Goal: Check status: Check status

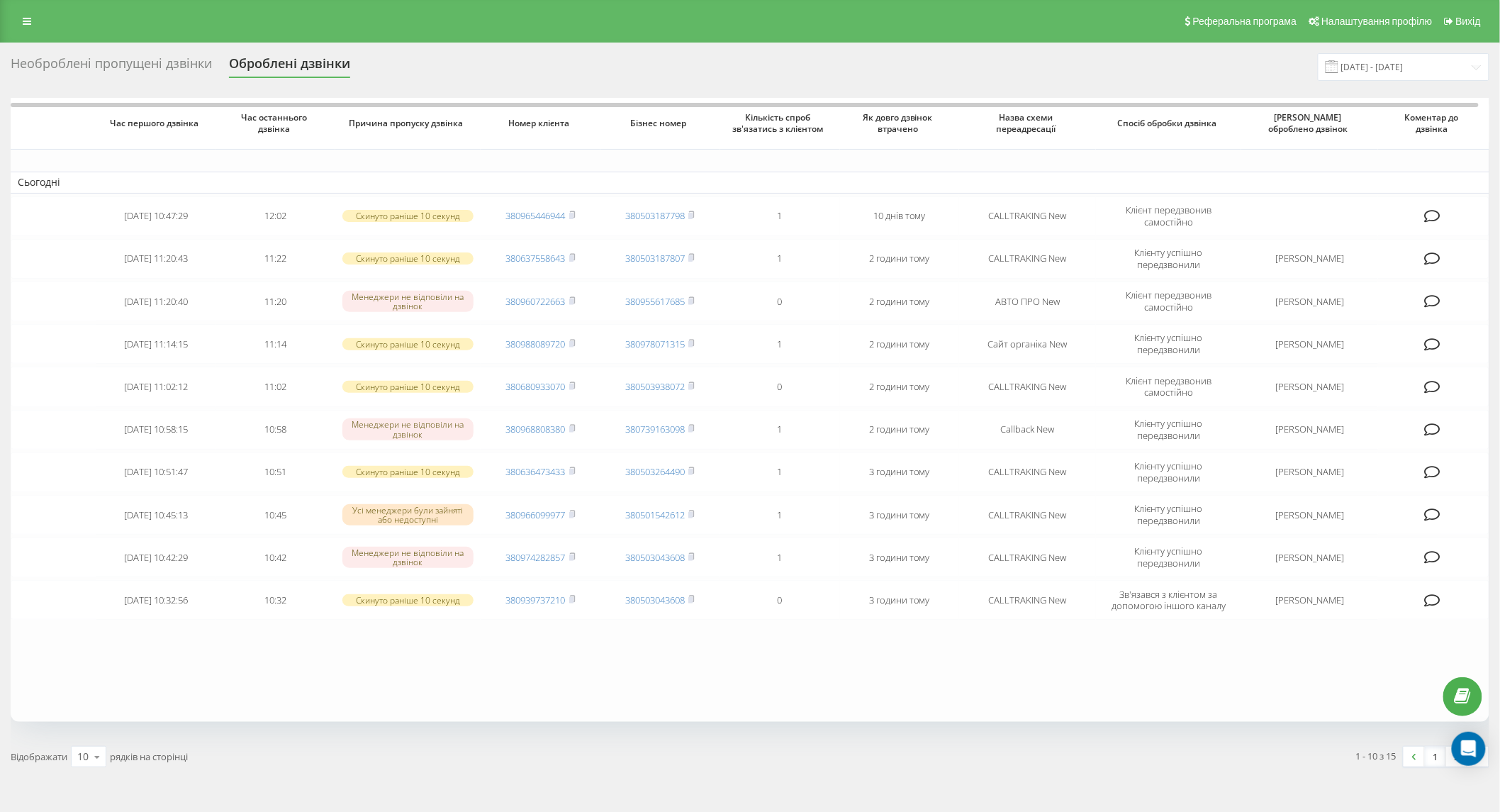
click at [93, 75] on div "Необроблені пропущені дзвінки" at bounding box center [111, 67] width 202 height 22
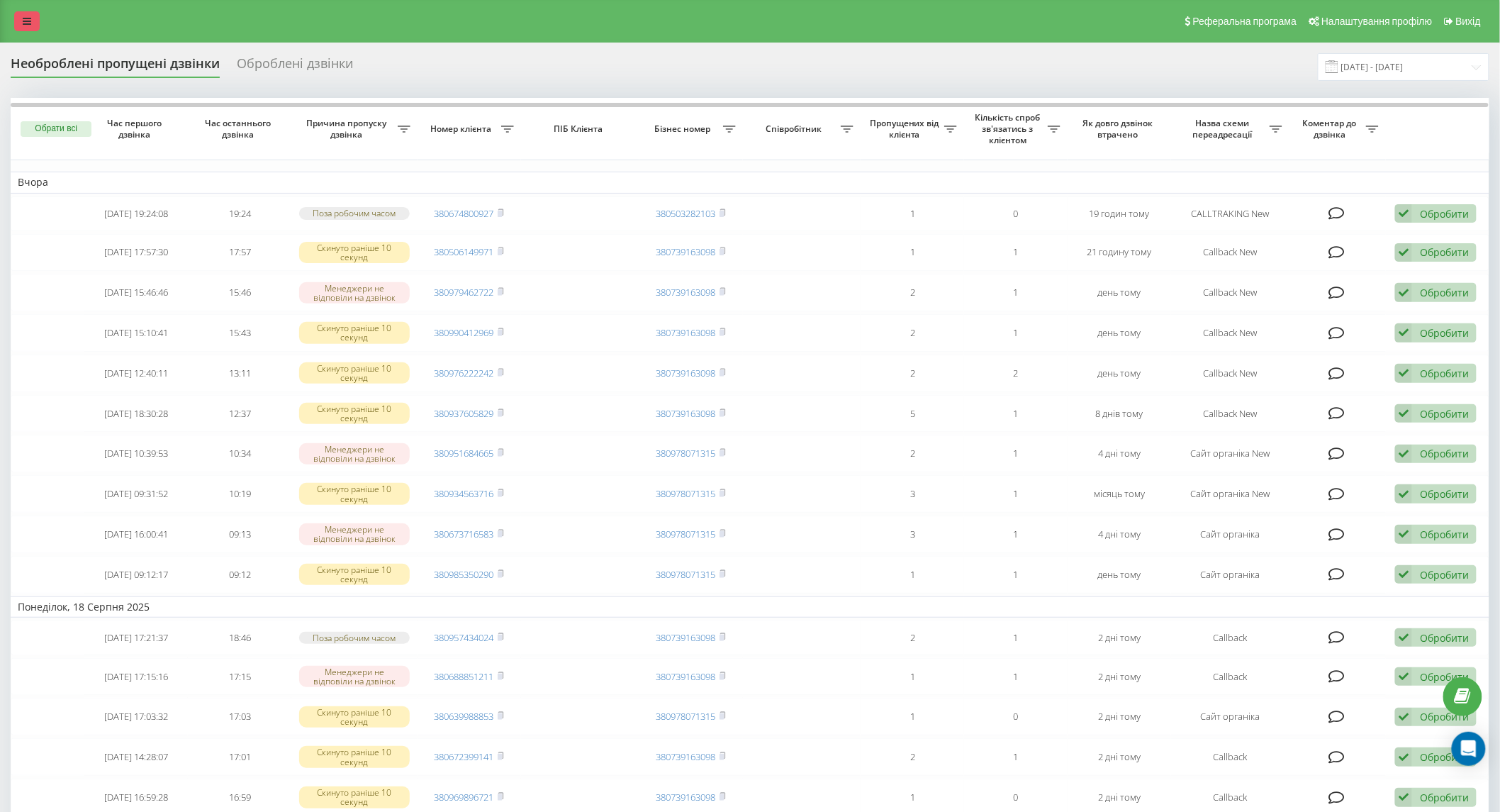
click at [18, 17] on link at bounding box center [27, 21] width 25 height 20
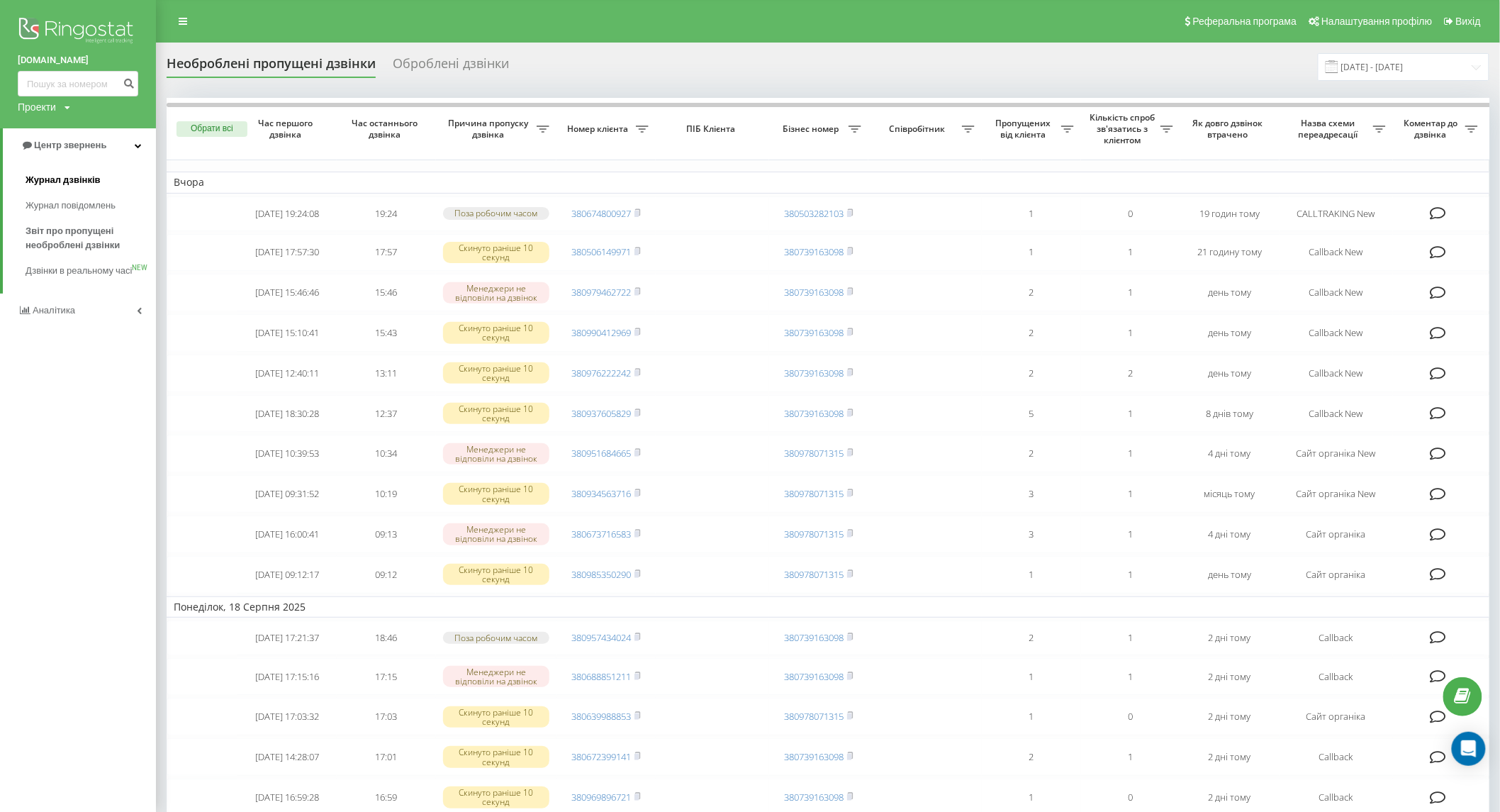
click at [74, 180] on span "Журнал дзвінків" at bounding box center [62, 180] width 75 height 14
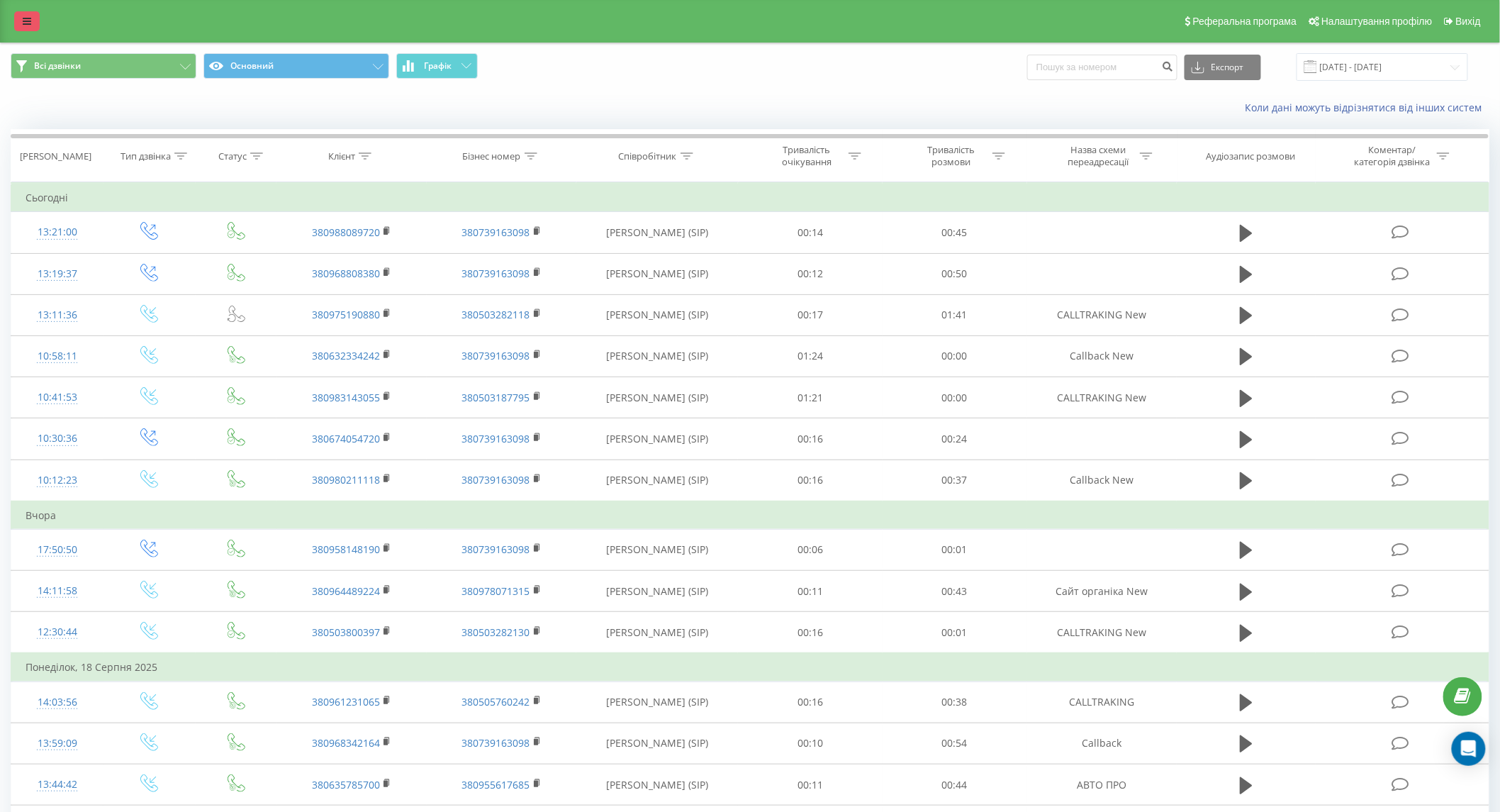
click at [19, 18] on link at bounding box center [27, 21] width 25 height 20
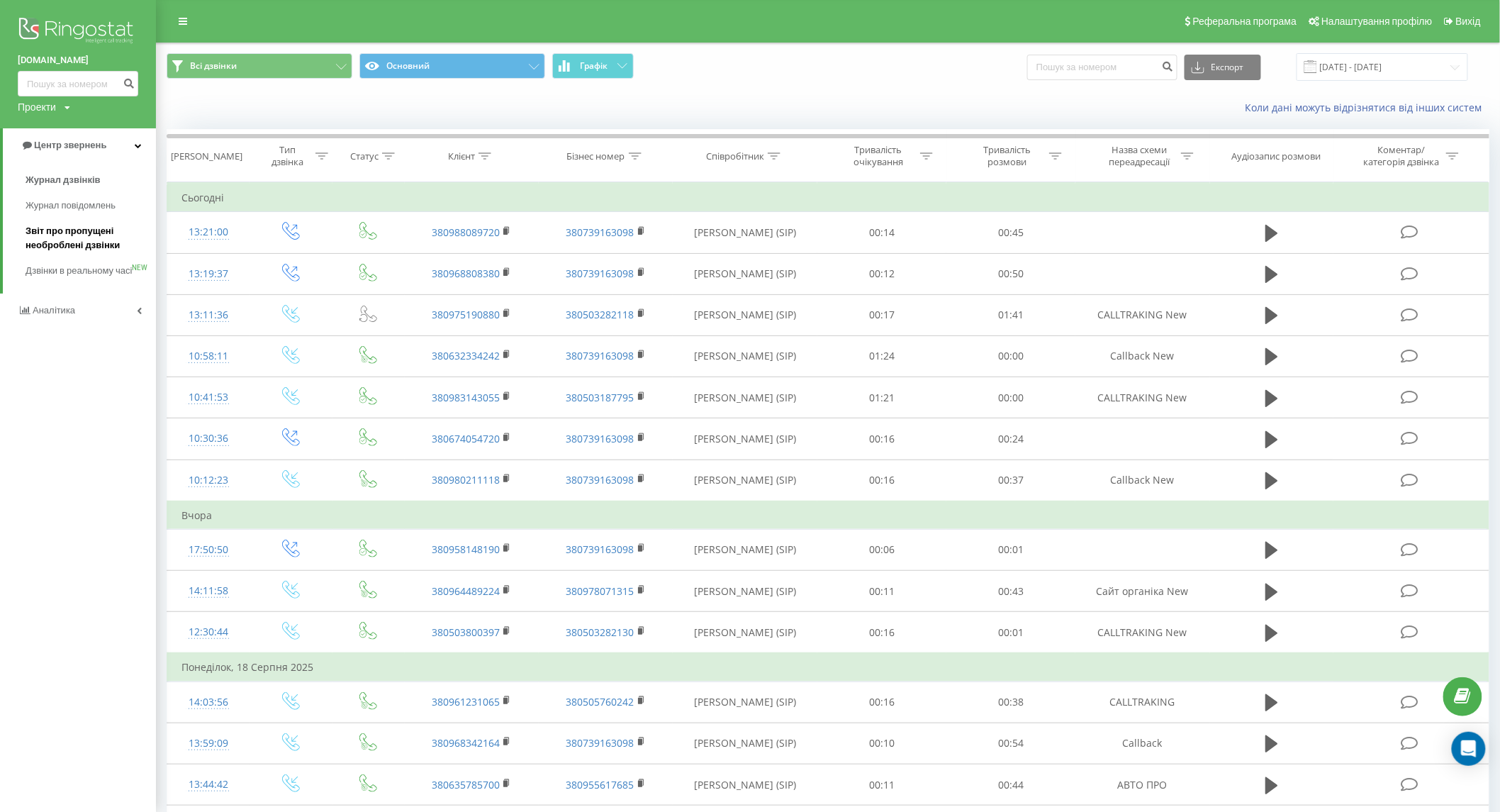
click at [87, 244] on span "Звіт про пропущені необроблені дзвінки" at bounding box center [87, 238] width 123 height 28
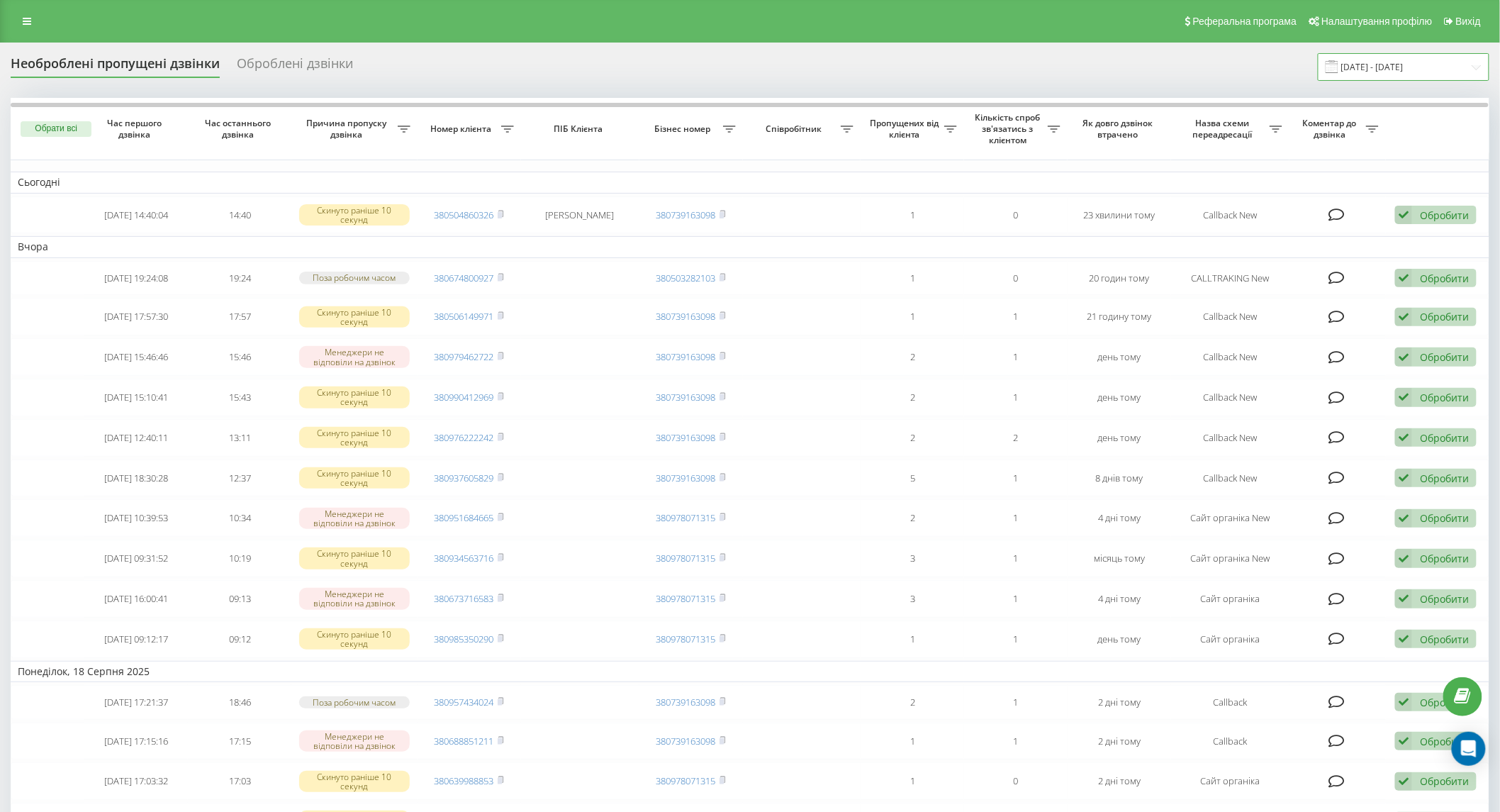
click at [1391, 69] on input "[DATE] - [DATE]" at bounding box center [1404, 66] width 172 height 28
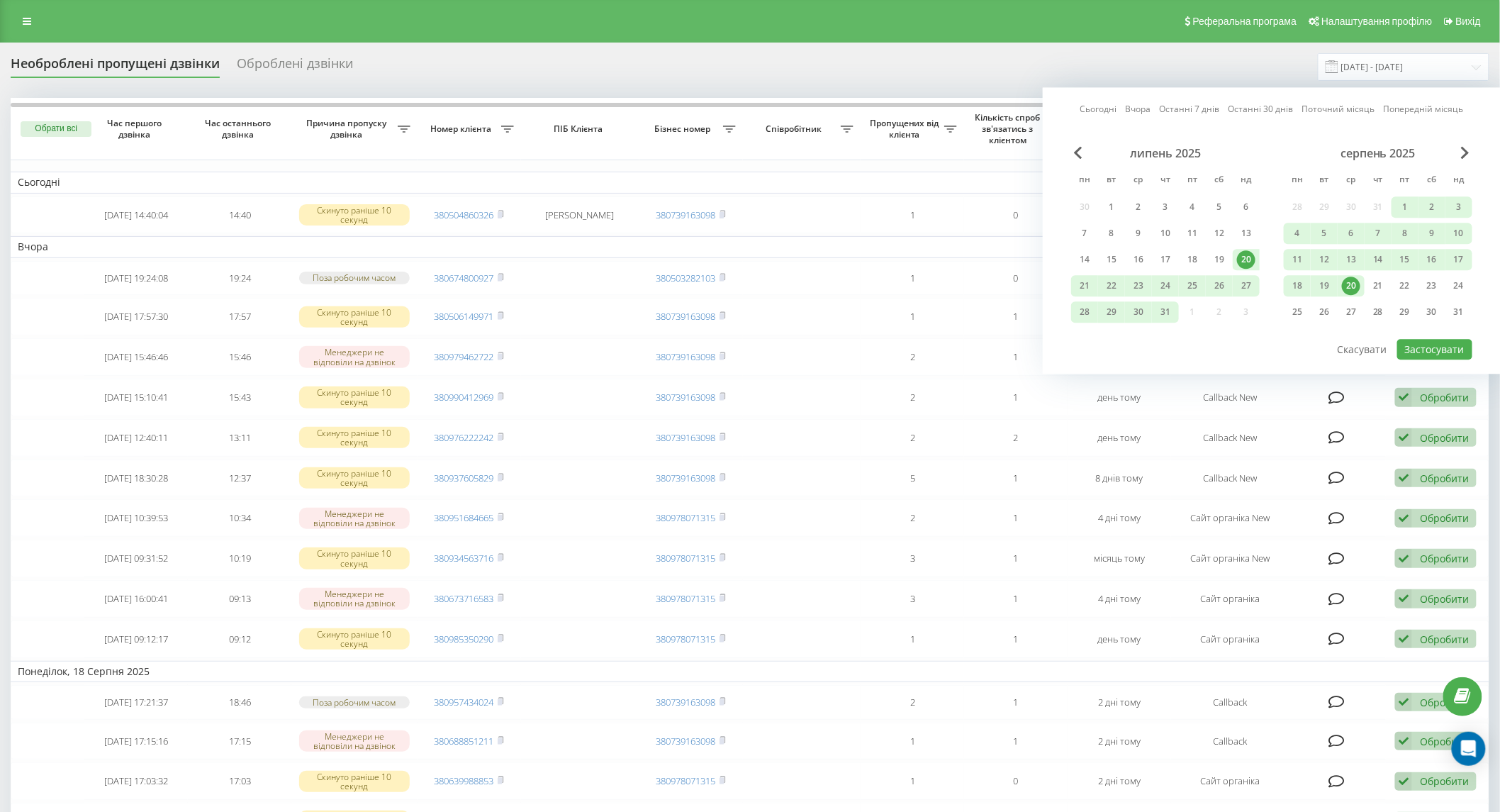
click at [1349, 289] on div "20" at bounding box center [1351, 285] width 18 height 18
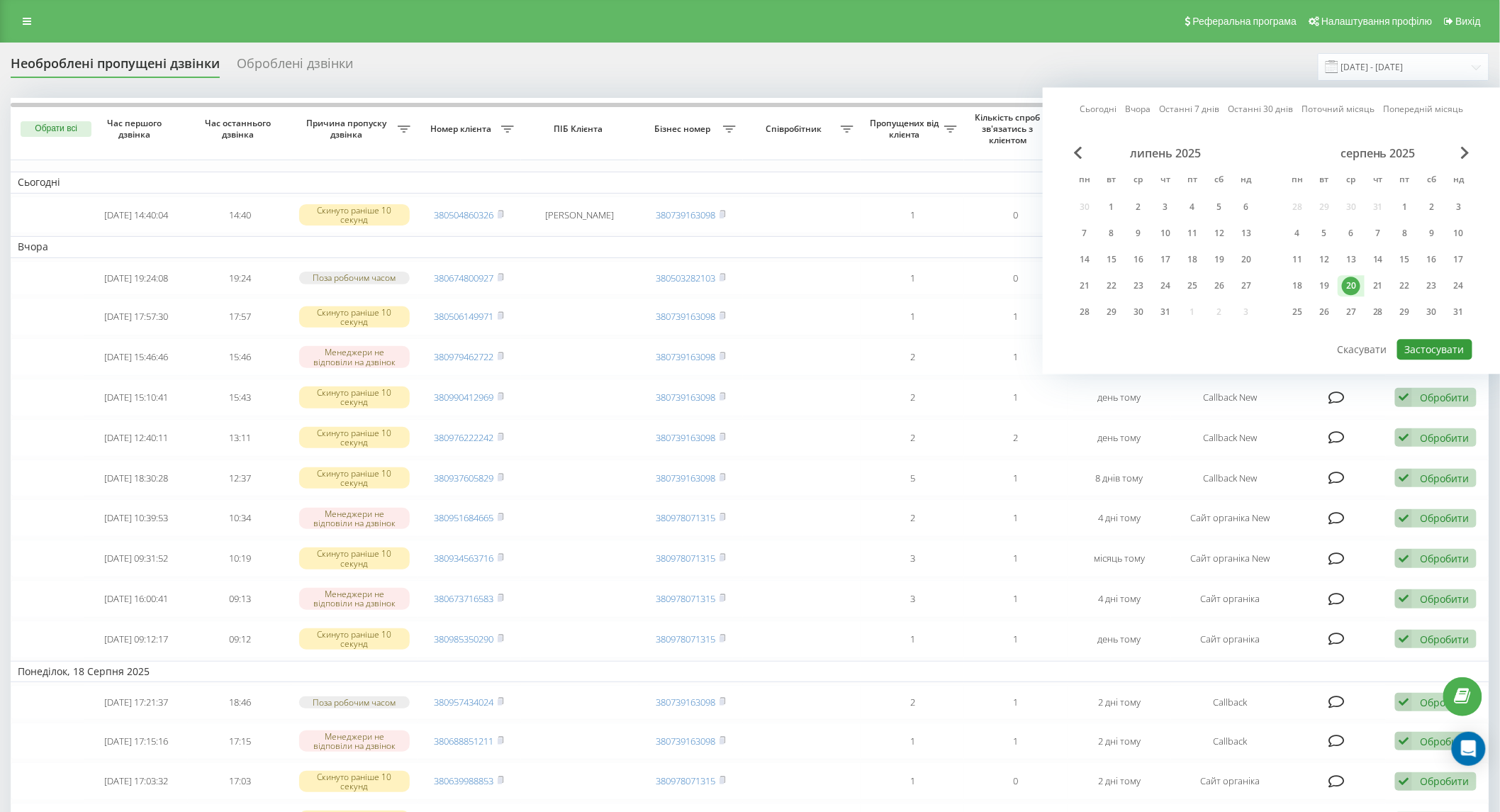
click at [1428, 346] on button "Застосувати" at bounding box center [1434, 349] width 75 height 21
type input "20.08.2025 - 20.08.2025"
